Goal: Information Seeking & Learning: Learn about a topic

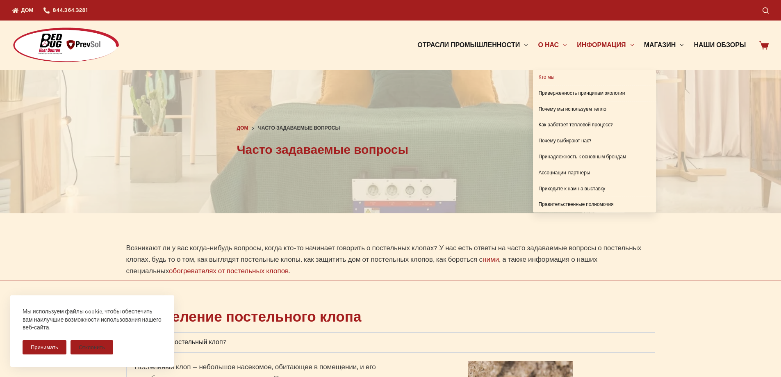
click at [552, 76] on font "Кто мы" at bounding box center [546, 77] width 16 height 6
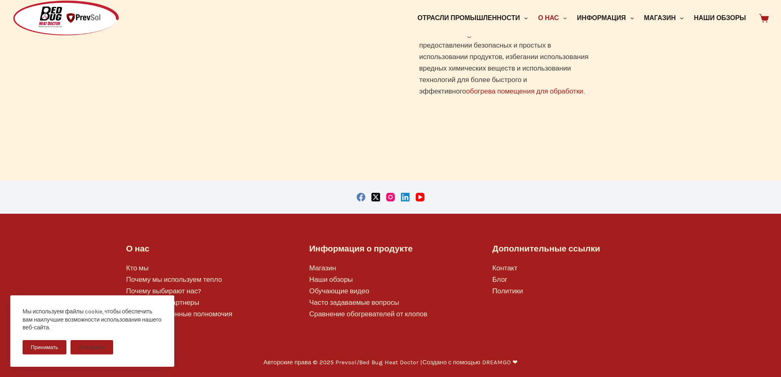
scroll to position [699, 0]
click at [220, 278] on font "Почему мы используем тепло" at bounding box center [174, 279] width 96 height 8
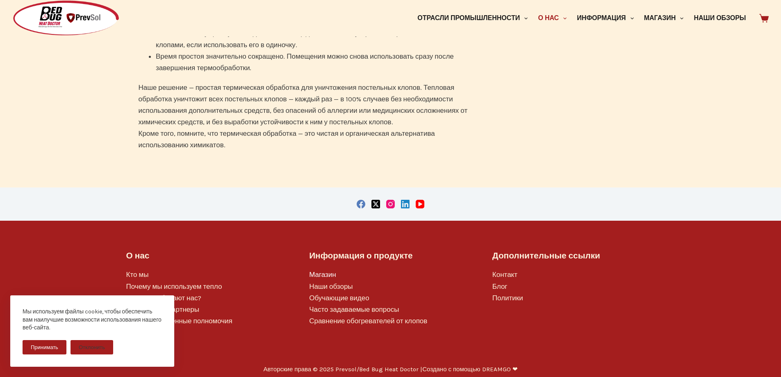
scroll to position [375, 0]
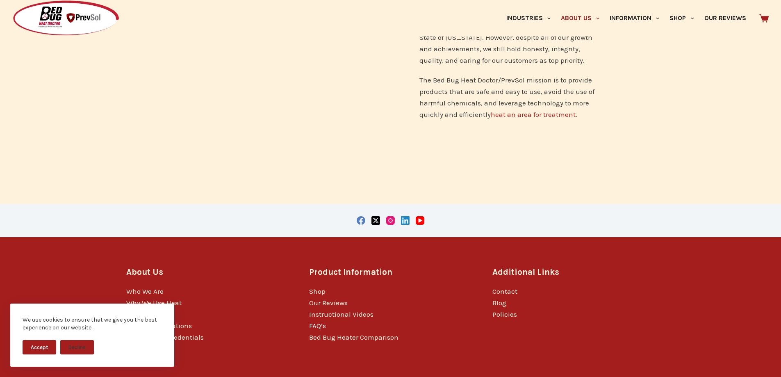
click at [315, 321] on link "FAQ’s" at bounding box center [317, 325] width 17 height 8
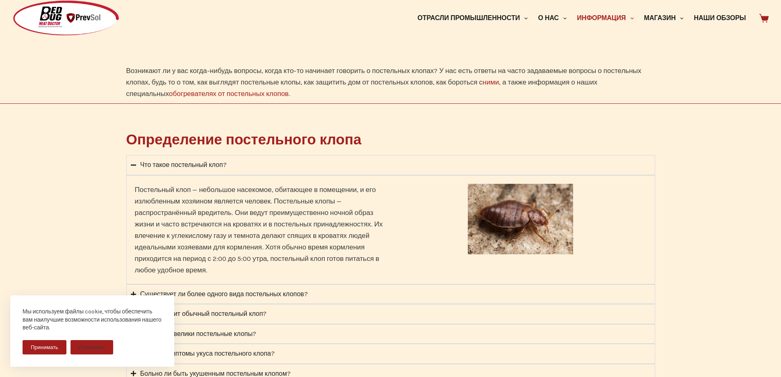
scroll to position [205, 0]
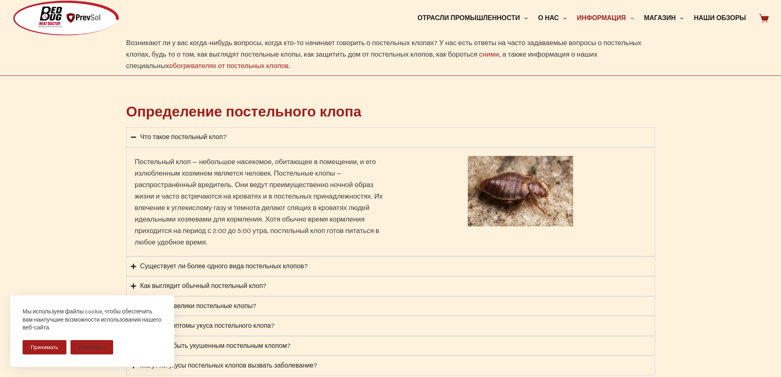
click at [301, 266] on font "Существует ли более одного вида постельных клопов?" at bounding box center [224, 266] width 168 height 8
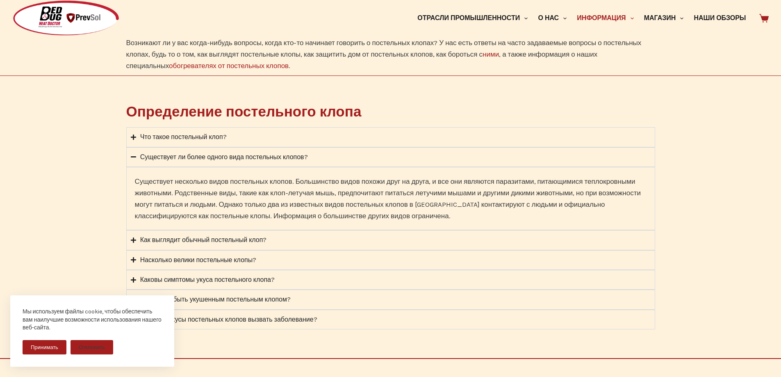
click at [262, 241] on font "Как выглядит обычный постельный клоп?" at bounding box center [203, 240] width 127 height 8
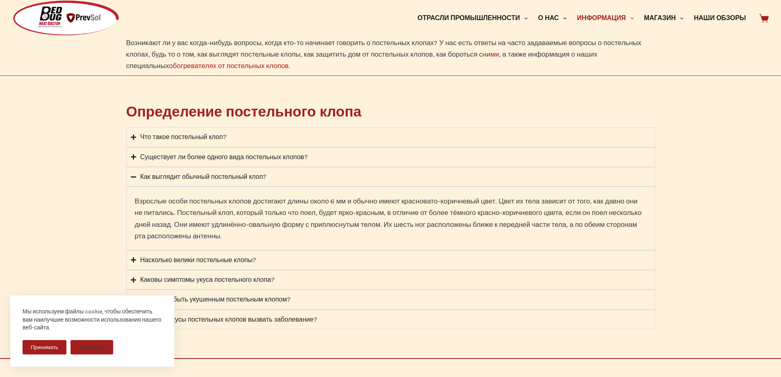
scroll to position [246, 0]
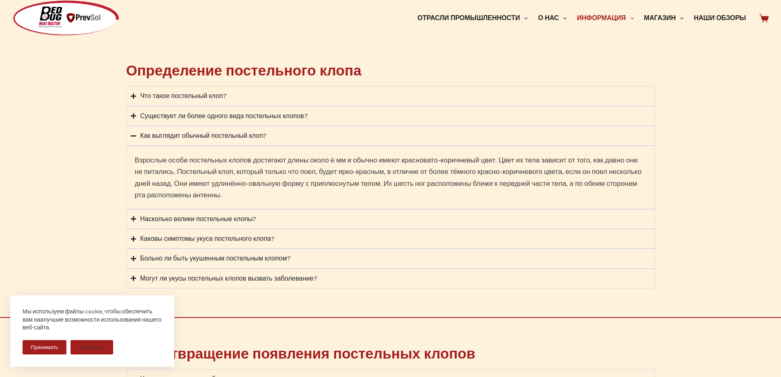
click at [283, 237] on summary "Каковы симптомы укуса постельного клопа?" at bounding box center [390, 239] width 529 height 20
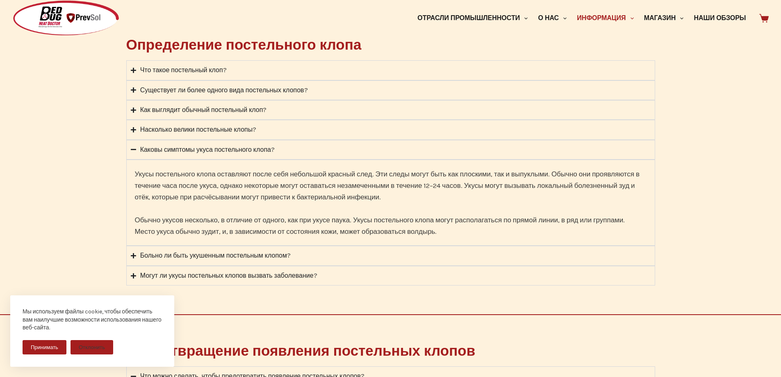
scroll to position [287, 0]
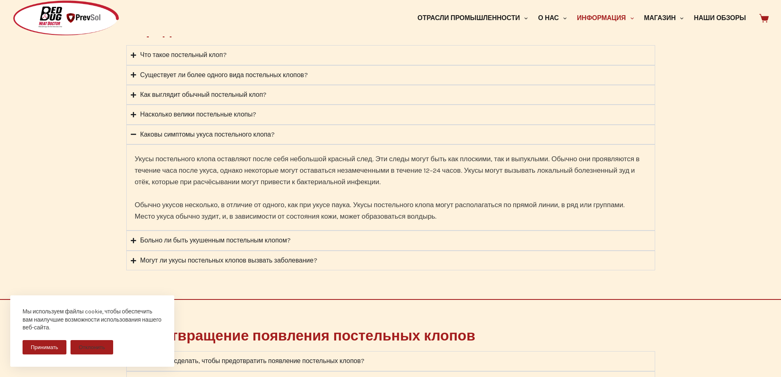
click at [286, 238] on font "Больно ли быть укушенным постельным клопом?" at bounding box center [215, 240] width 150 height 8
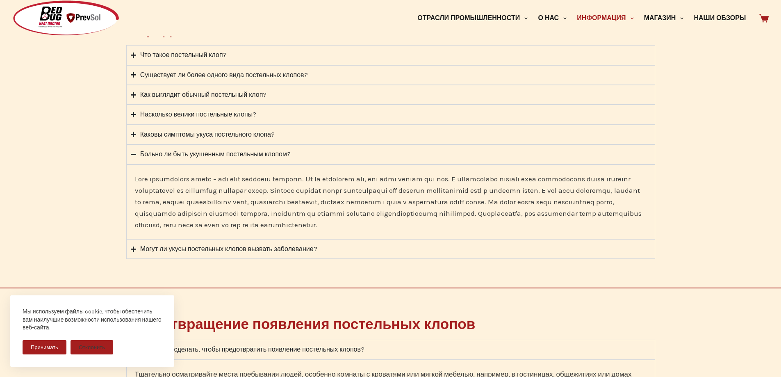
click at [285, 250] on font "Могут ли укусы постельных клопов вызвать заболевание?" at bounding box center [228, 249] width 177 height 8
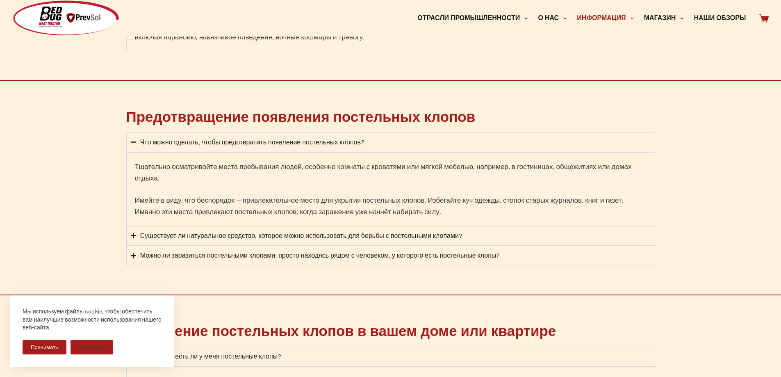
scroll to position [574, 0]
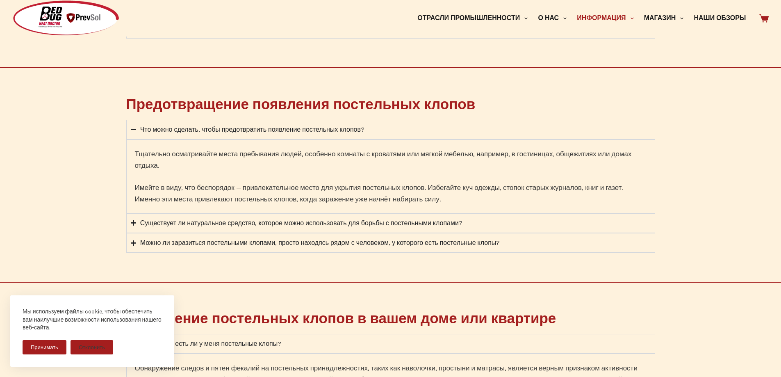
click at [318, 223] on font "Существует ли натуральное средство, которое можно использовать для борьбы с пос…" at bounding box center [301, 223] width 322 height 8
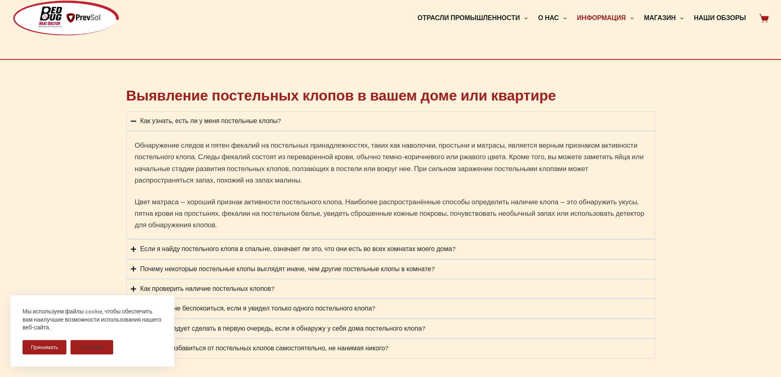
scroll to position [779, 0]
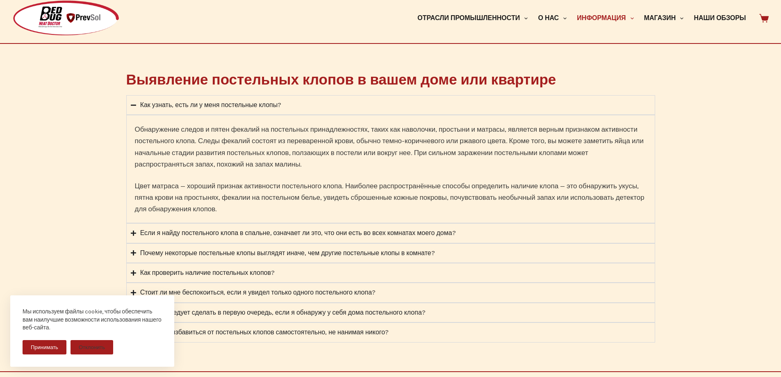
click at [321, 237] on div "Если я найду постельного клопа в спальне, означает ли это, что они есть во всех…" at bounding box center [298, 232] width 316 height 11
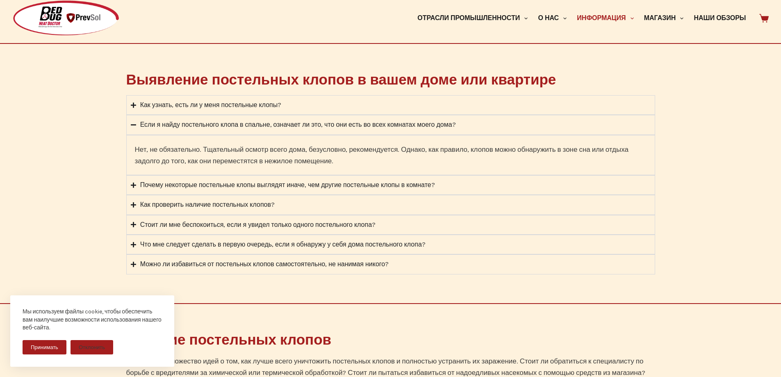
click at [376, 187] on font "Почему некоторые постельные клопы выглядят иначе, чем другие постельные клопы в…" at bounding box center [287, 185] width 295 height 8
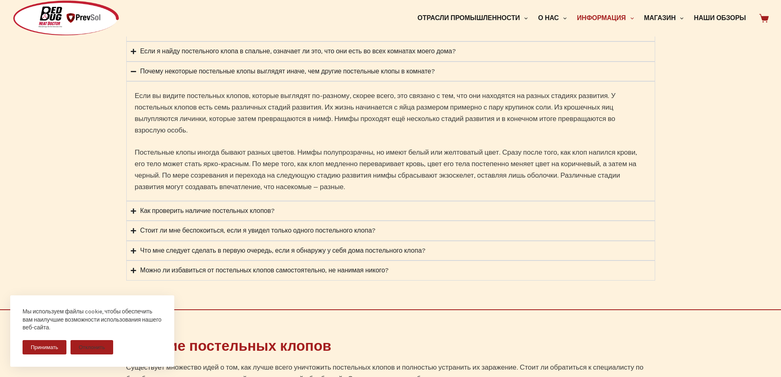
scroll to position [861, 0]
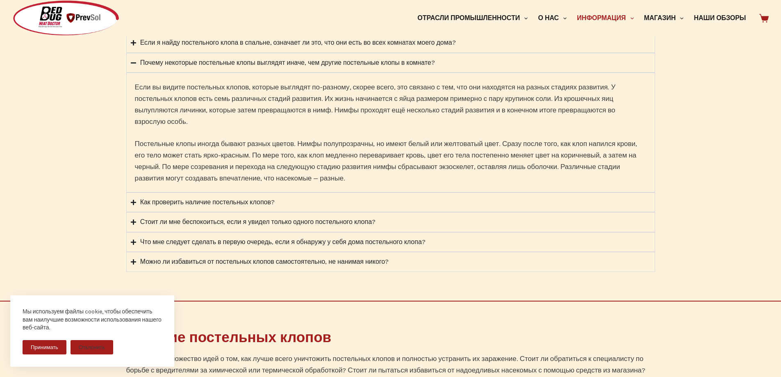
click at [260, 202] on font "Как проверить наличие постельных клопов?" at bounding box center [207, 202] width 134 height 8
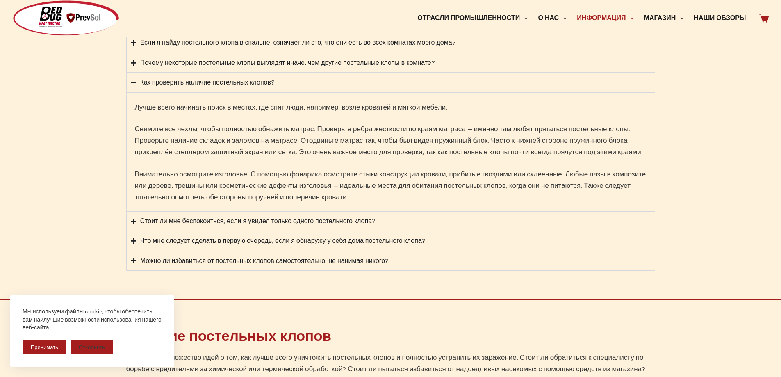
click at [368, 220] on font "Стоит ли мне беспокоиться, если я увидел только одного постельного клопа?" at bounding box center [257, 221] width 235 height 8
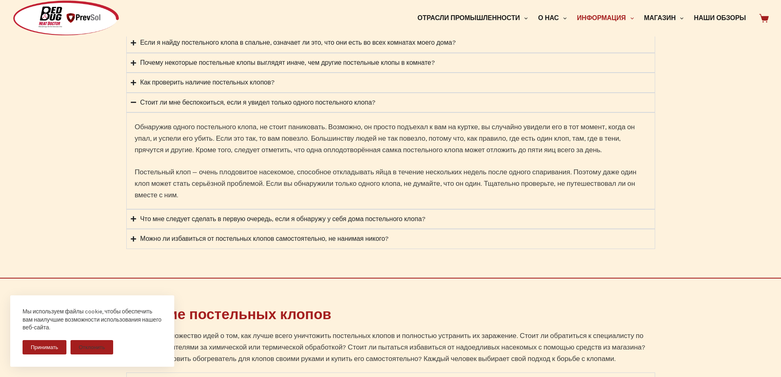
click at [350, 222] on font "Что мне следует сделать в первую очередь, если я обнаружу у себя дома постельно…" at bounding box center [282, 219] width 285 height 8
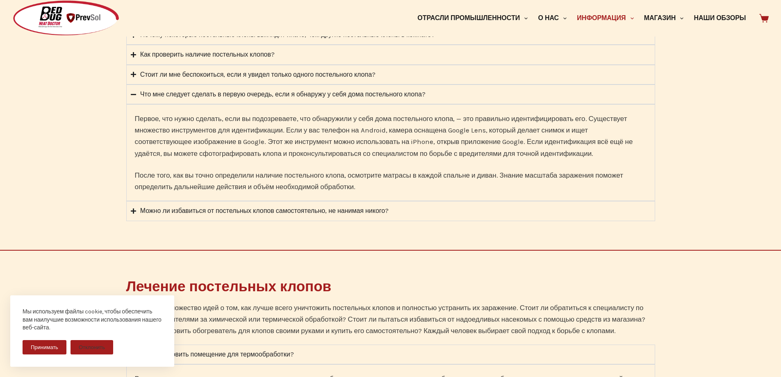
scroll to position [902, 0]
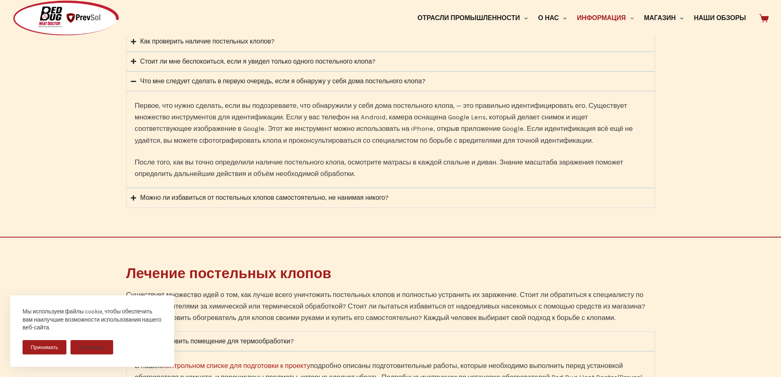
click at [365, 199] on font "Можно ли избавиться от постельных клопов самостоятельно, не нанимая никого?" at bounding box center [264, 197] width 249 height 8
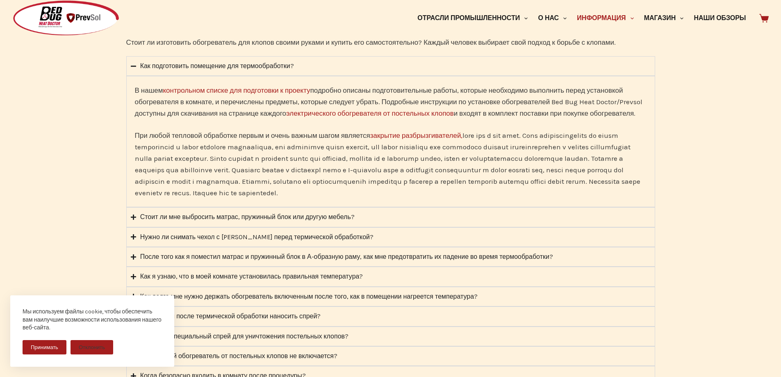
scroll to position [1188, 0]
